Goal: Transaction & Acquisition: Book appointment/travel/reservation

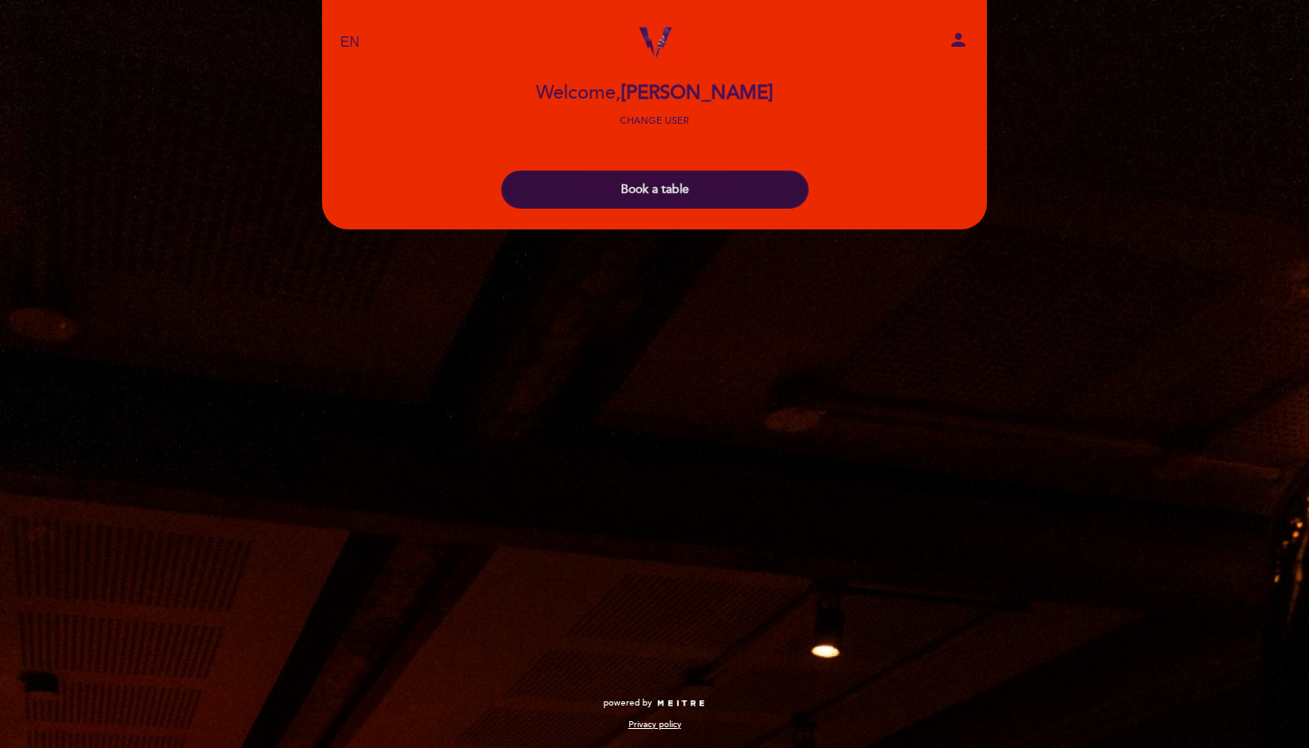
click at [667, 200] on button "Book a table" at bounding box center [654, 190] width 307 height 38
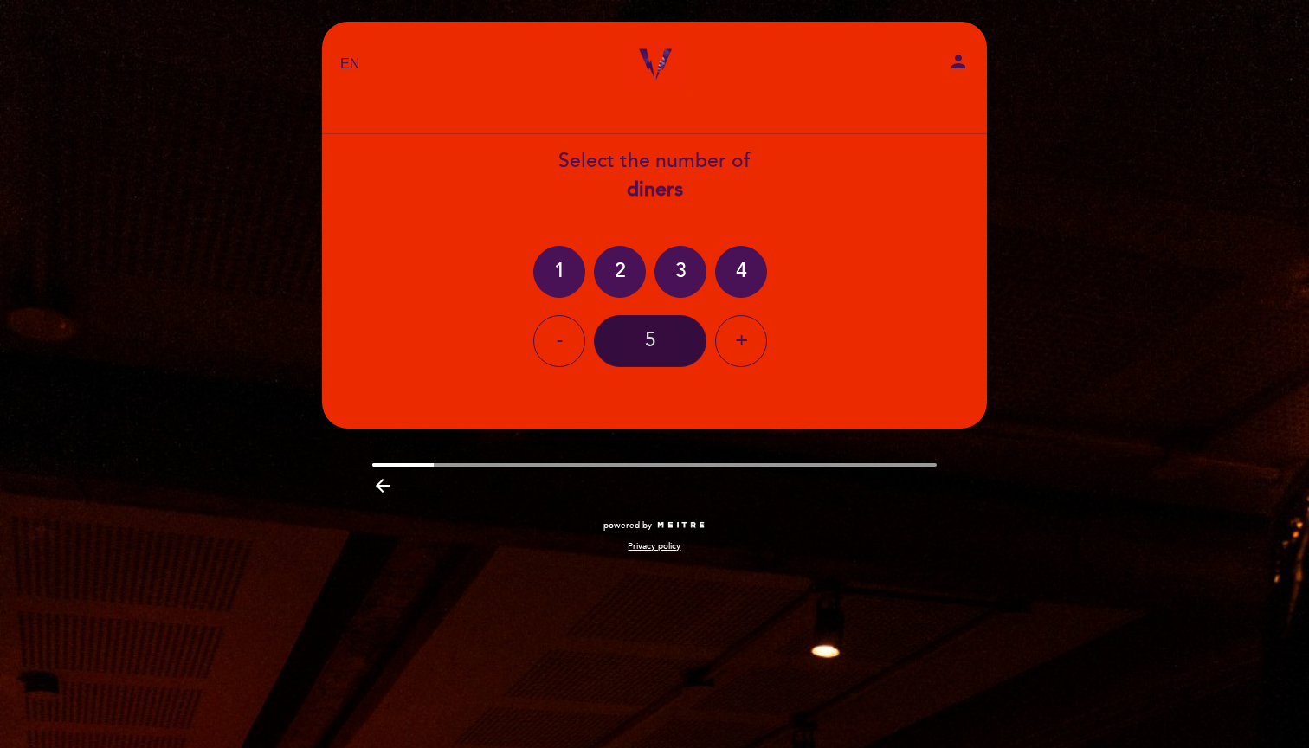
click at [664, 320] on div "5" at bounding box center [650, 341] width 113 height 52
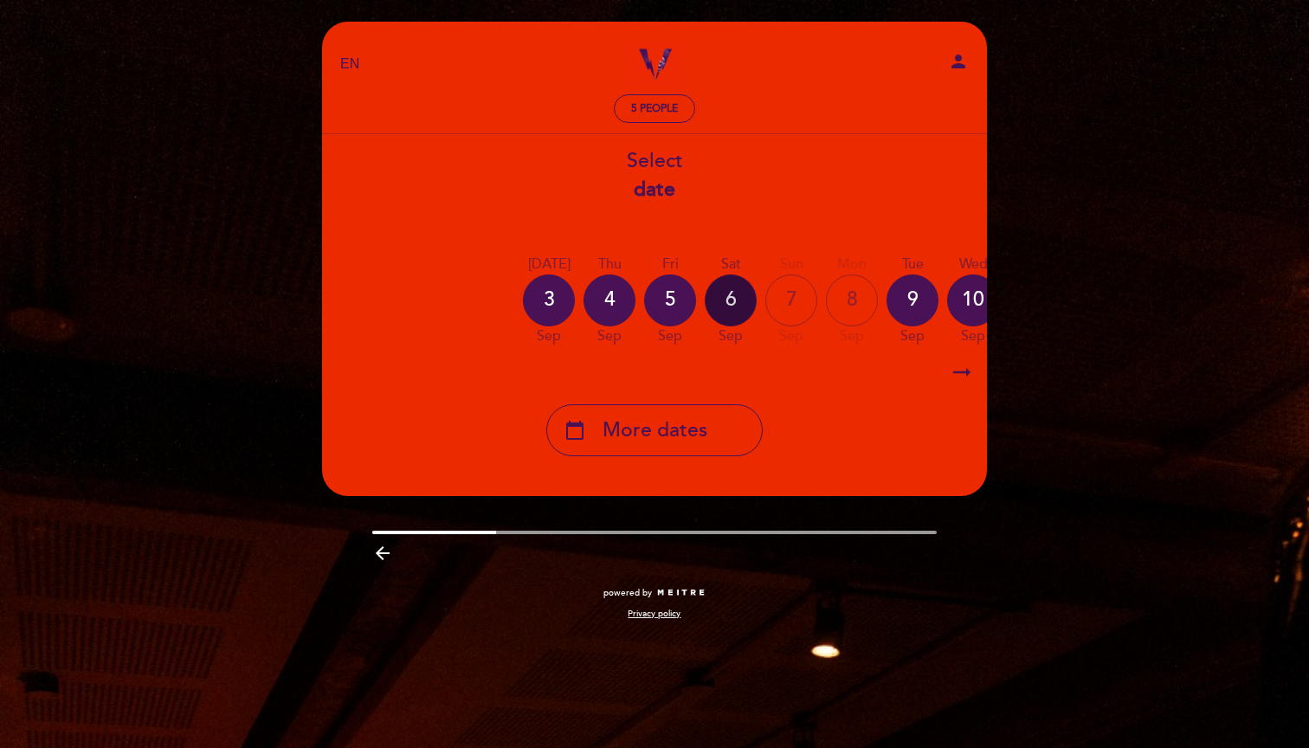
click at [736, 300] on div "6" at bounding box center [731, 300] width 52 height 52
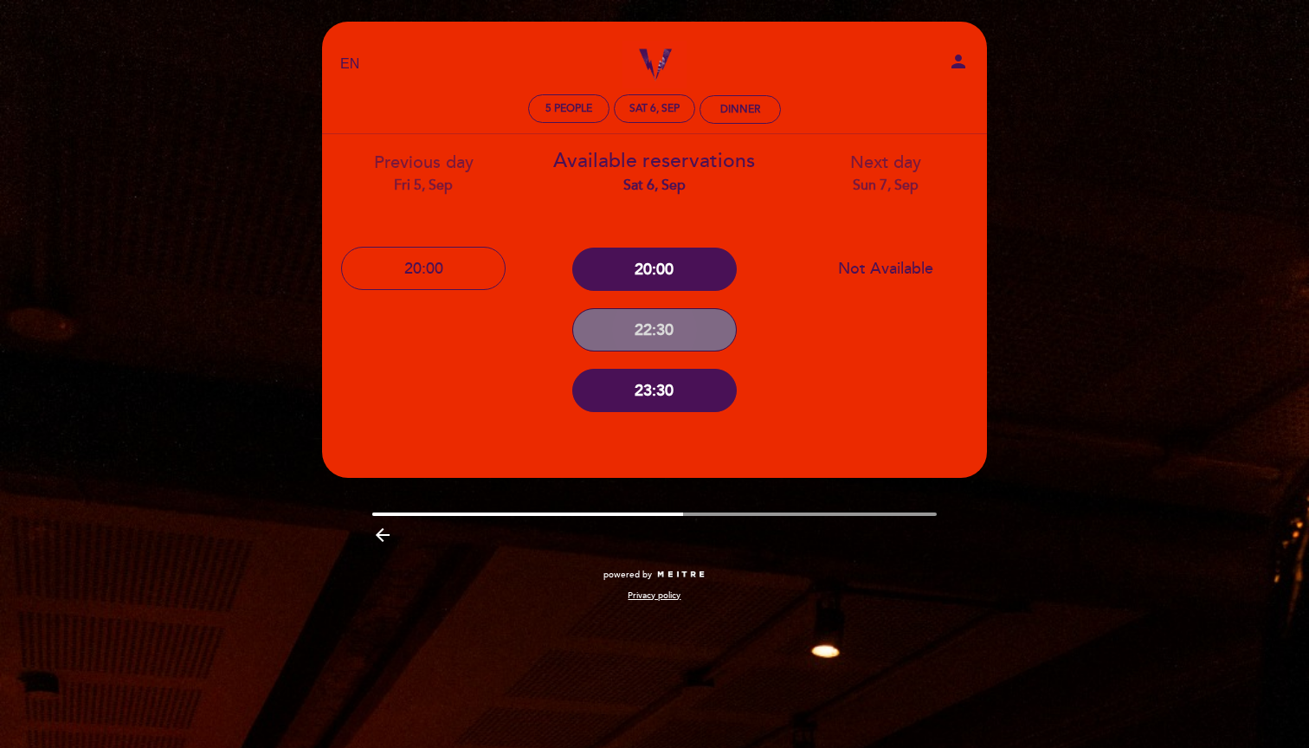
click at [668, 329] on button "22:30" at bounding box center [654, 329] width 164 height 43
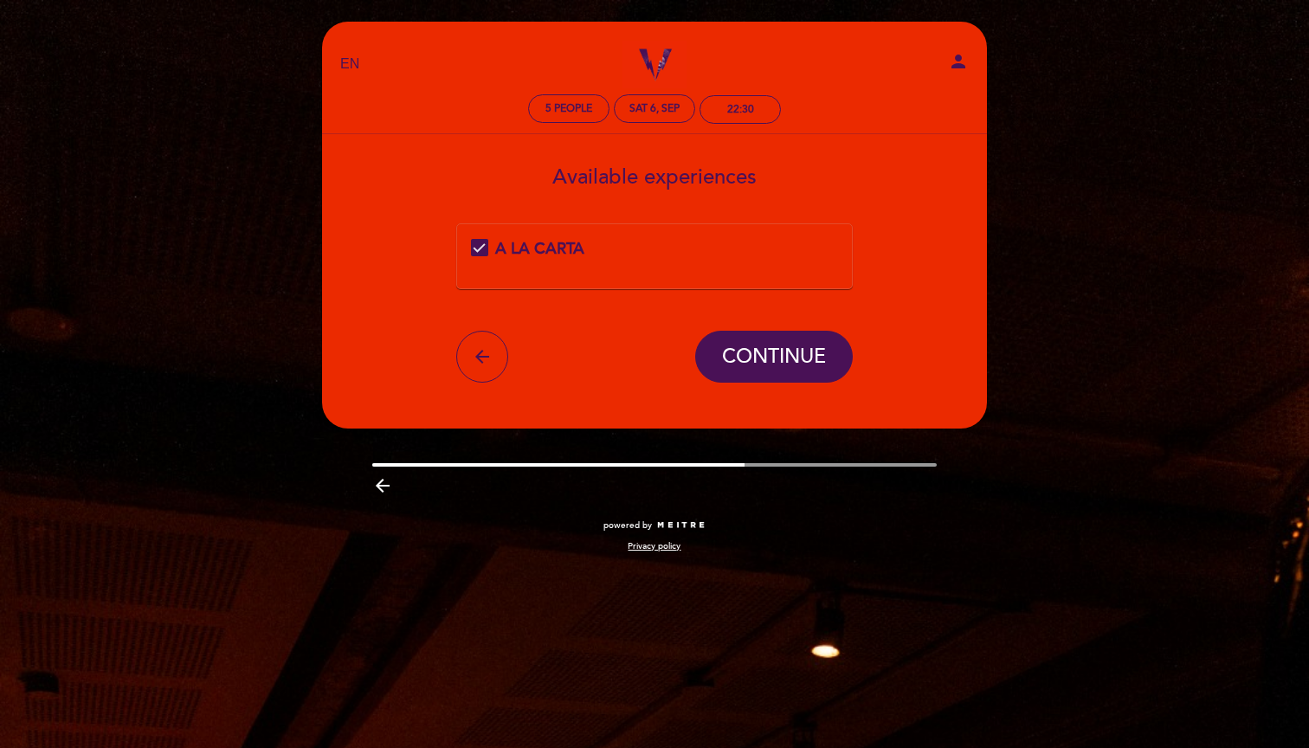
click at [748, 328] on form "A LA CARTA arrow_back CONTINUE" at bounding box center [654, 302] width 640 height 159
click at [758, 364] on span "CONTINUE" at bounding box center [774, 356] width 104 height 24
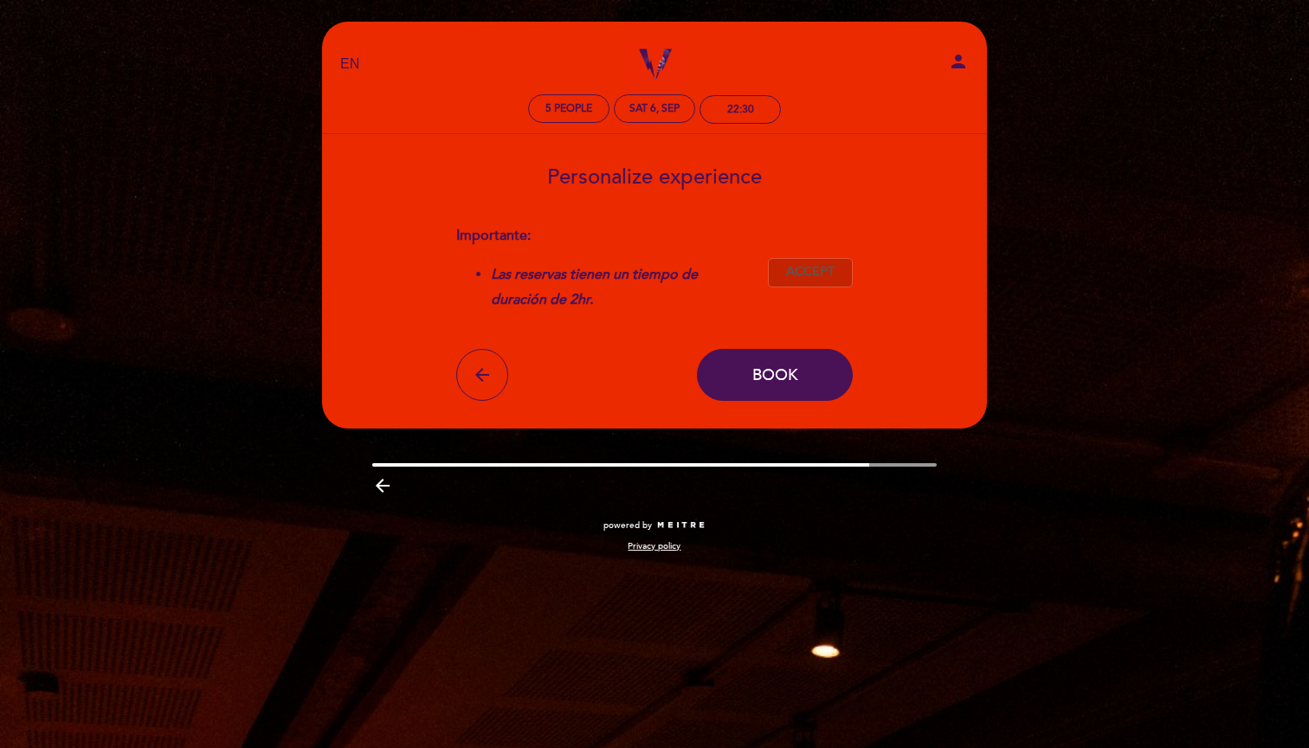
click at [799, 270] on span "Accept" at bounding box center [810, 272] width 48 height 18
click at [782, 396] on button "Book" at bounding box center [775, 375] width 156 height 52
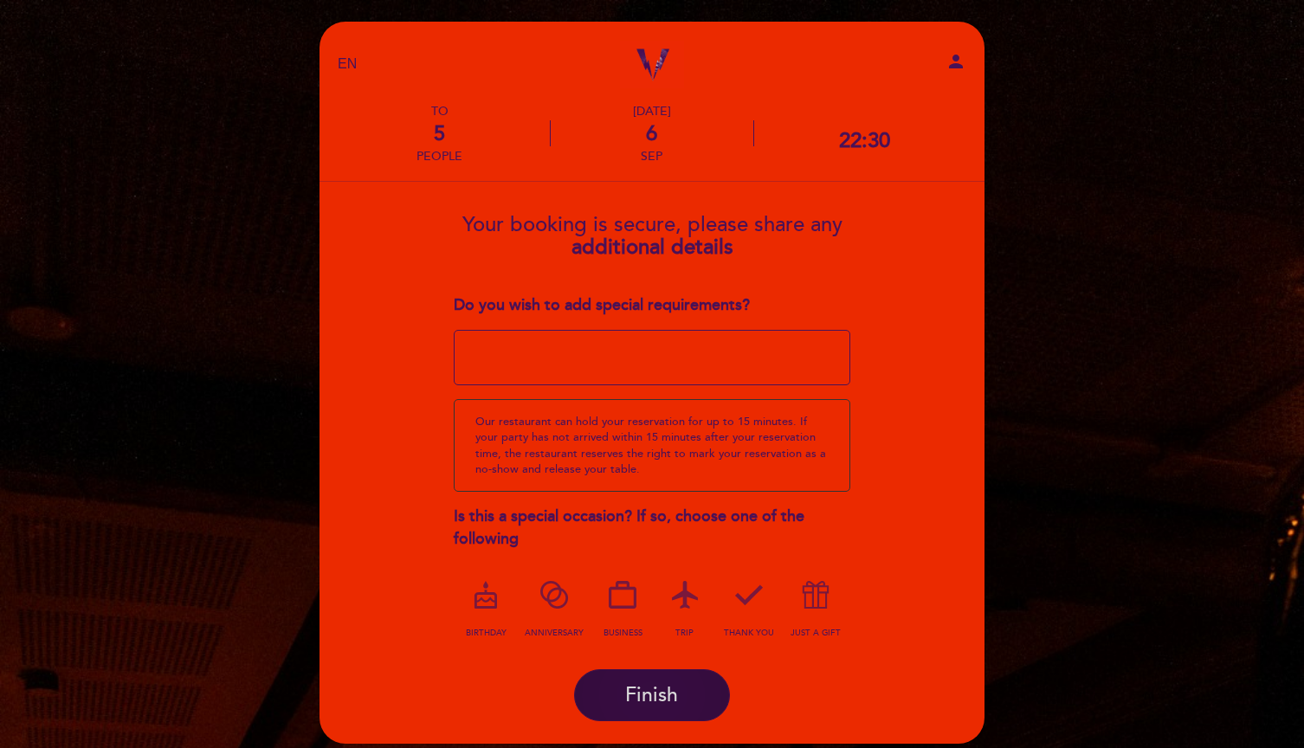
click at [680, 698] on button "Finish" at bounding box center [652, 695] width 156 height 52
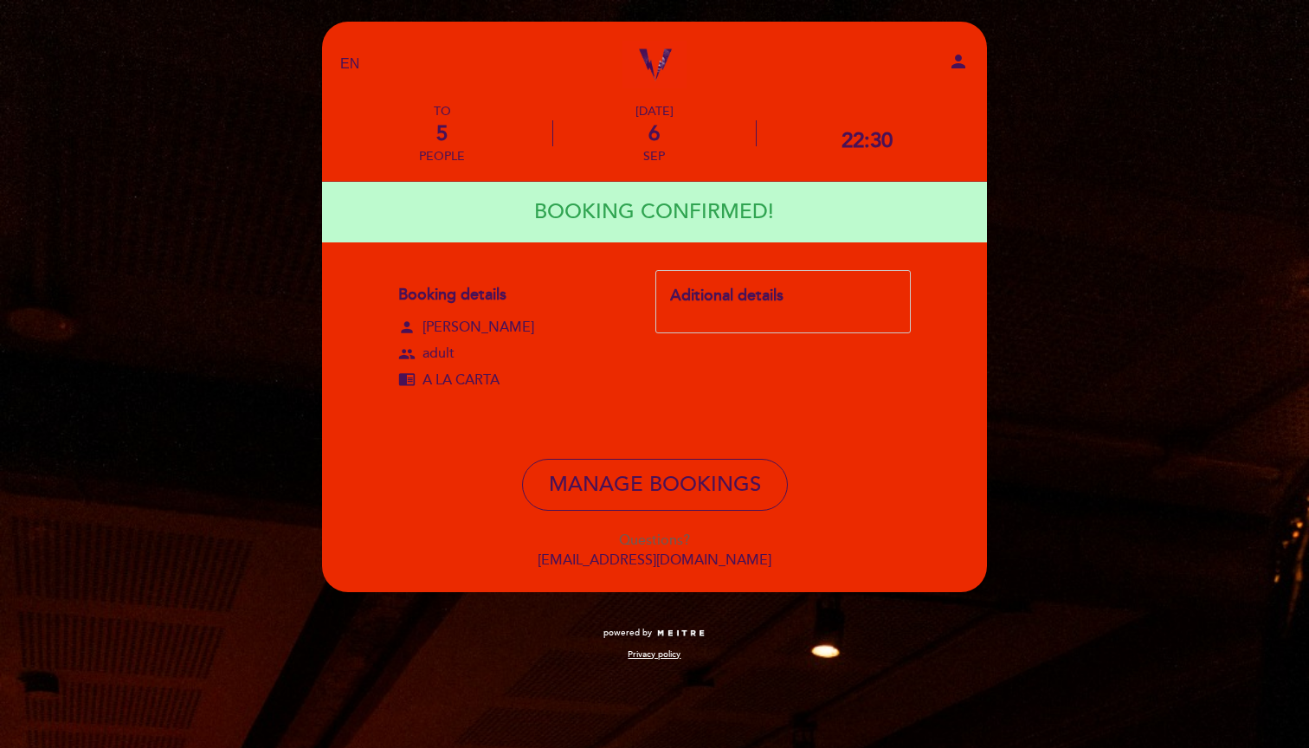
drag, startPoint x: 718, startPoint y: 539, endPoint x: 386, endPoint y: 243, distance: 445.1
click at [386, 243] on header "EN ES PT [PERSON_NAME] Audio Bar person TO 5 people [DATE] 22:30" at bounding box center [654, 307] width 665 height 570
click at [672, 629] on img at bounding box center [680, 633] width 49 height 9
